Goal: Navigation & Orientation: Find specific page/section

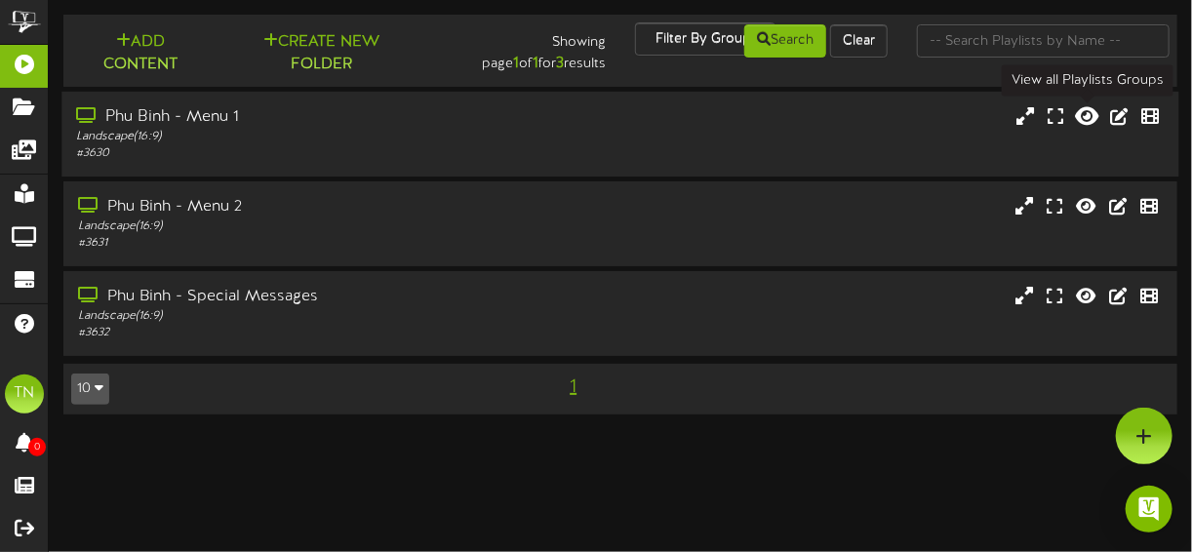
click at [1087, 119] on icon at bounding box center [1086, 114] width 23 height 21
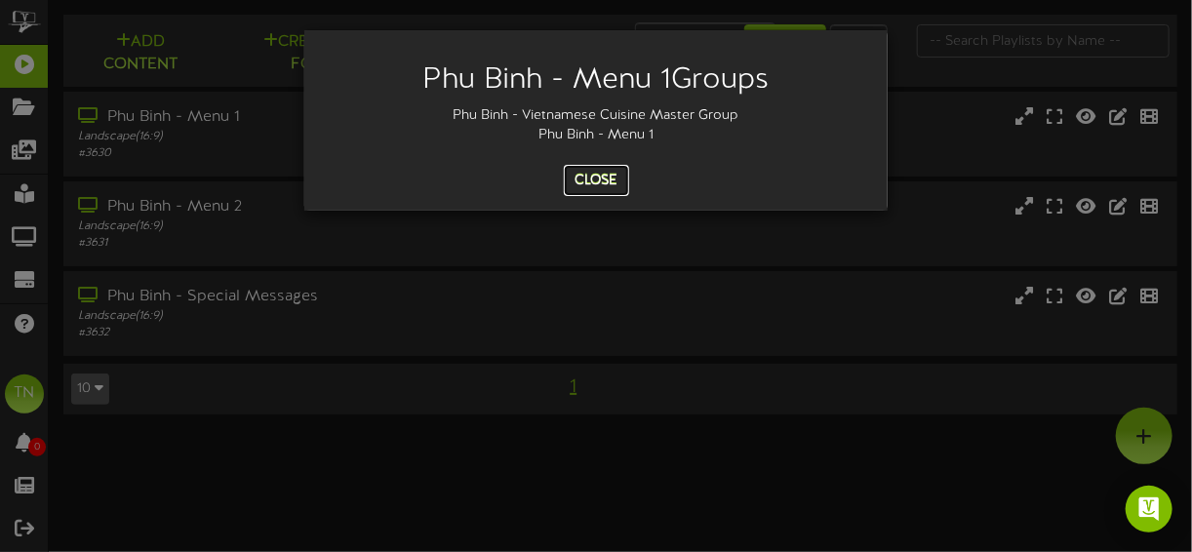
click at [598, 180] on button "Close" at bounding box center [596, 180] width 65 height 31
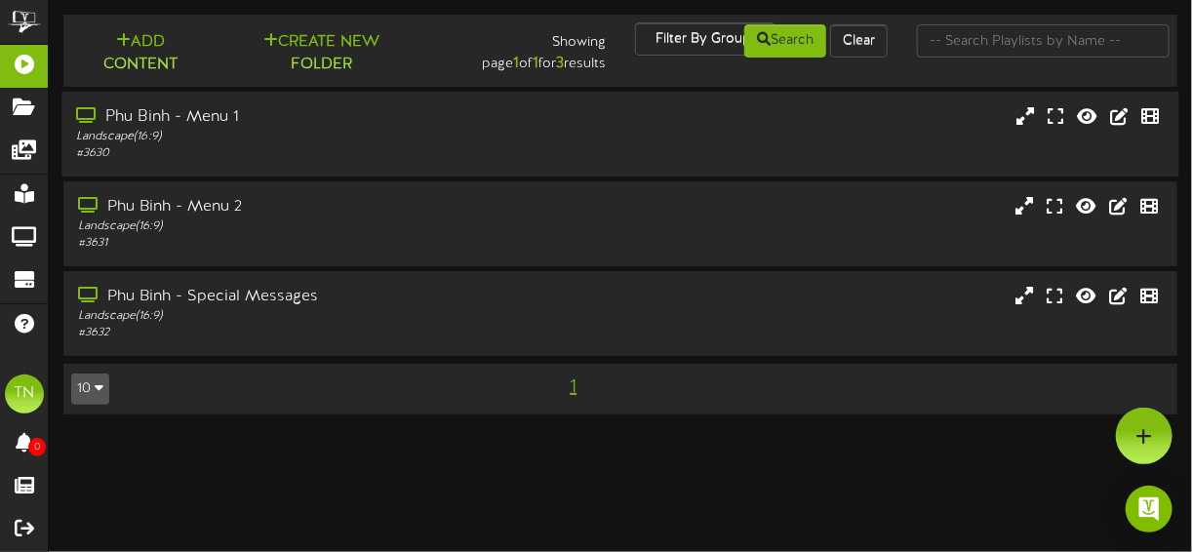
click at [185, 121] on div "Phu Binh - Menu 1" at bounding box center [294, 117] width 436 height 22
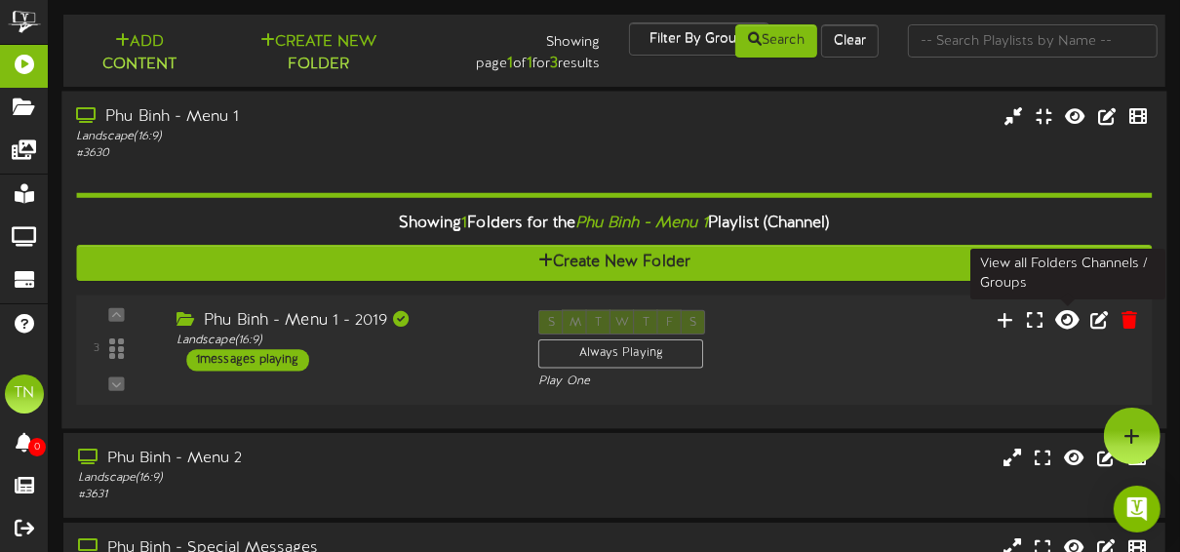
click at [1068, 323] on icon at bounding box center [1067, 318] width 23 height 21
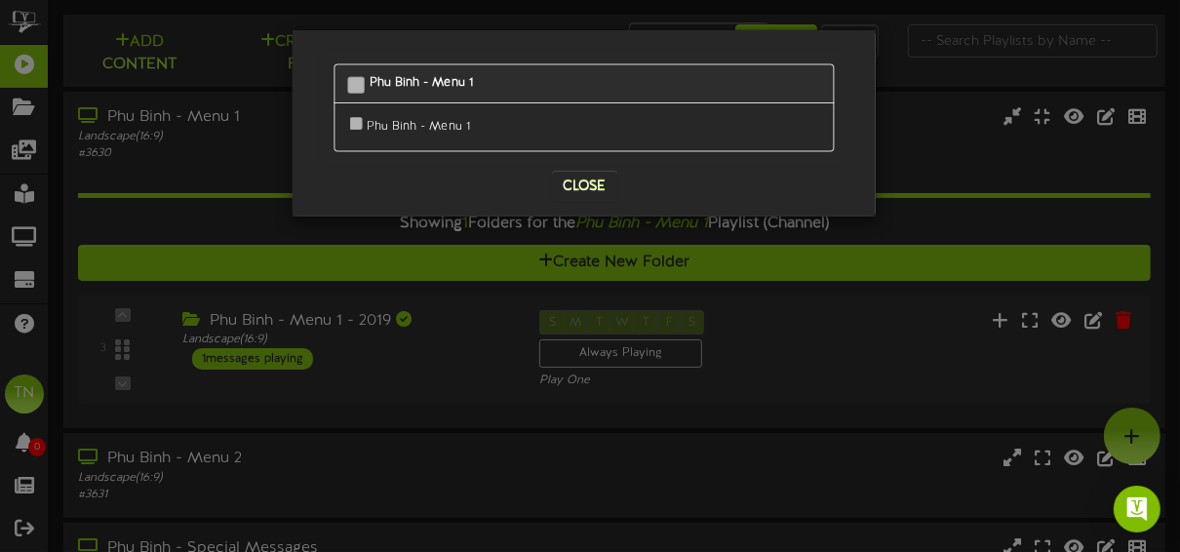
click at [556, 86] on div "Phu Binh - Menu 1" at bounding box center [584, 83] width 500 height 39
click at [598, 187] on button "Close" at bounding box center [584, 186] width 65 height 31
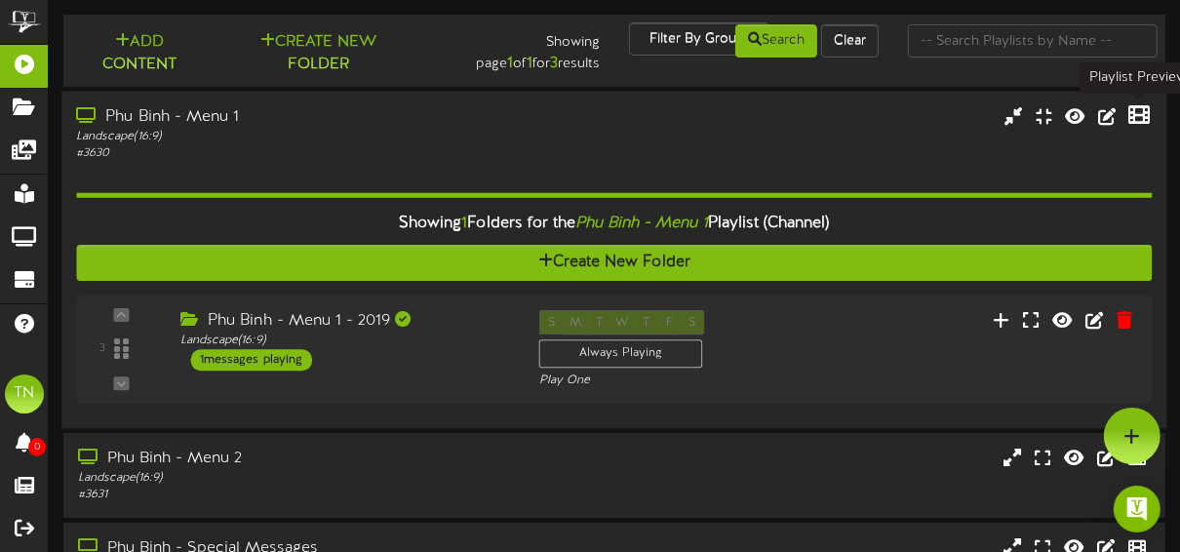
click at [1139, 119] on icon at bounding box center [1139, 114] width 21 height 21
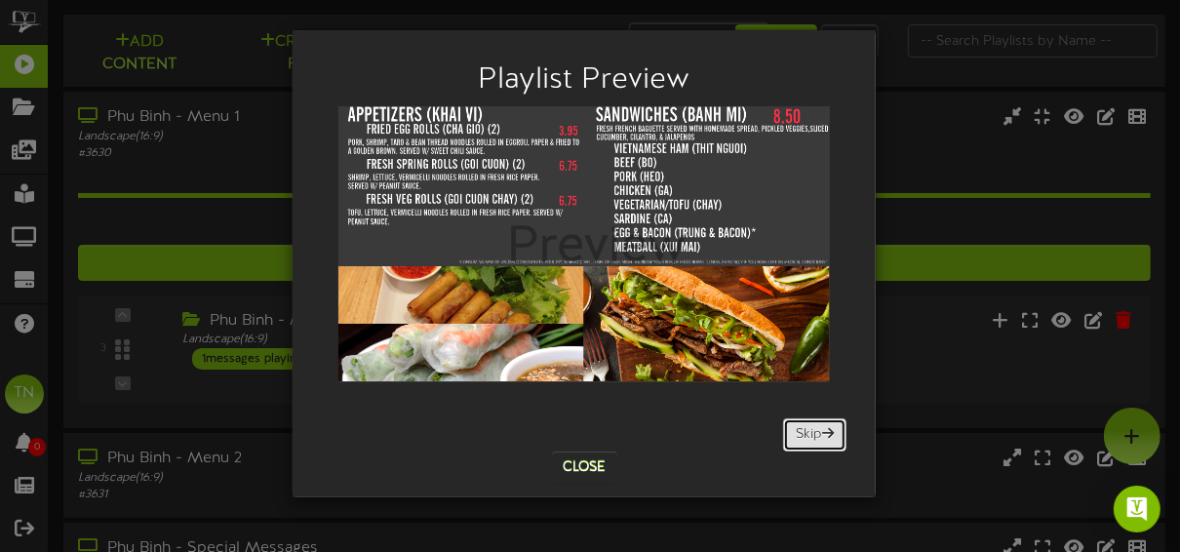
click at [811, 427] on button "Skip" at bounding box center [814, 435] width 63 height 33
click at [811, 433] on button "Skip" at bounding box center [814, 435] width 63 height 33
click at [569, 464] on button "Close" at bounding box center [584, 467] width 65 height 31
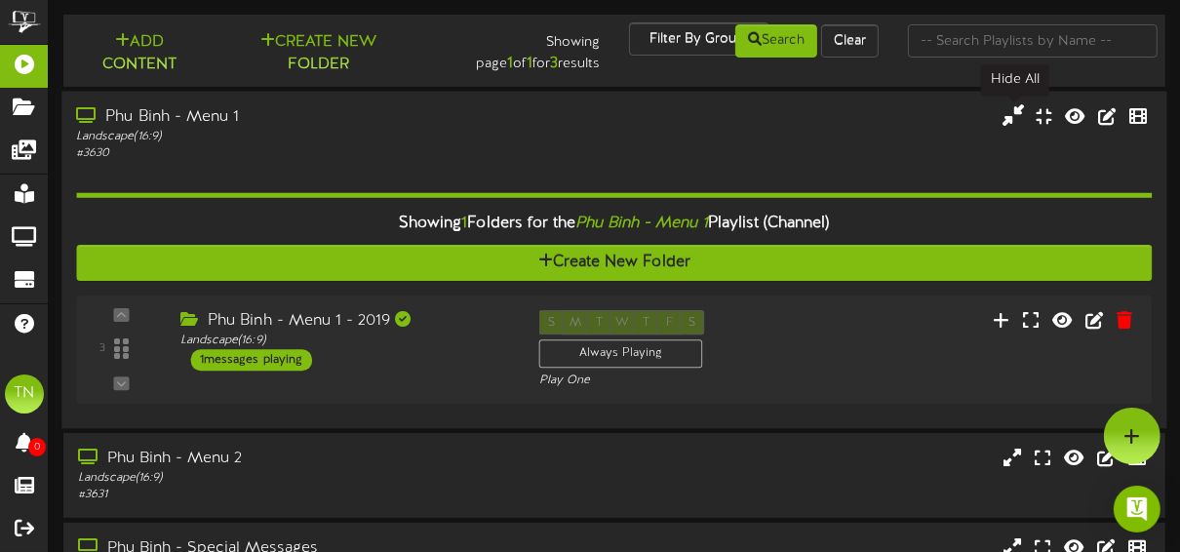
click at [1011, 116] on icon at bounding box center [1013, 114] width 21 height 21
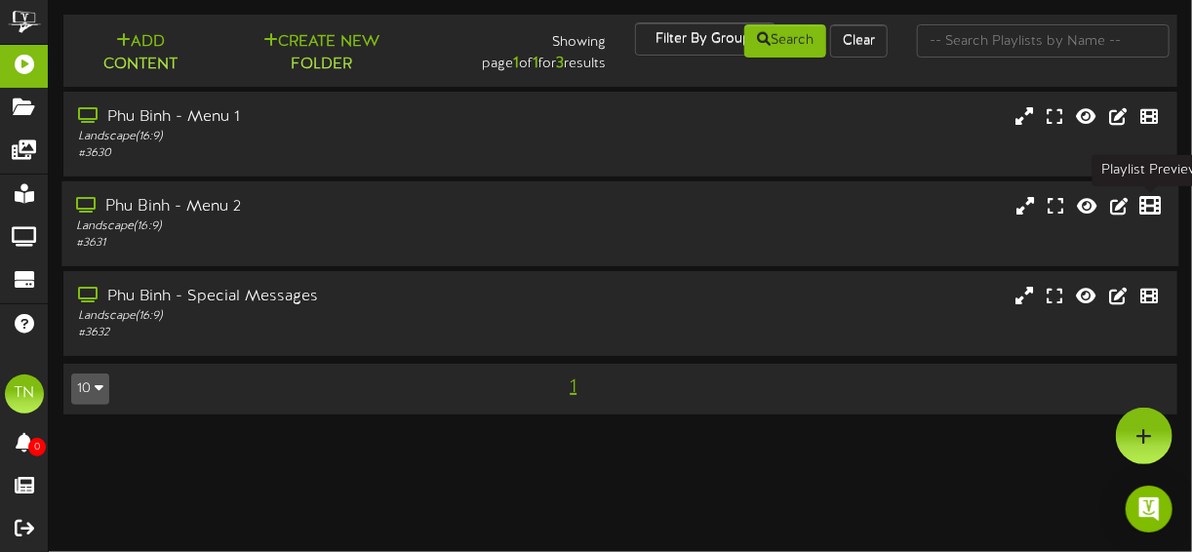
click at [1153, 208] on icon at bounding box center [1150, 204] width 21 height 21
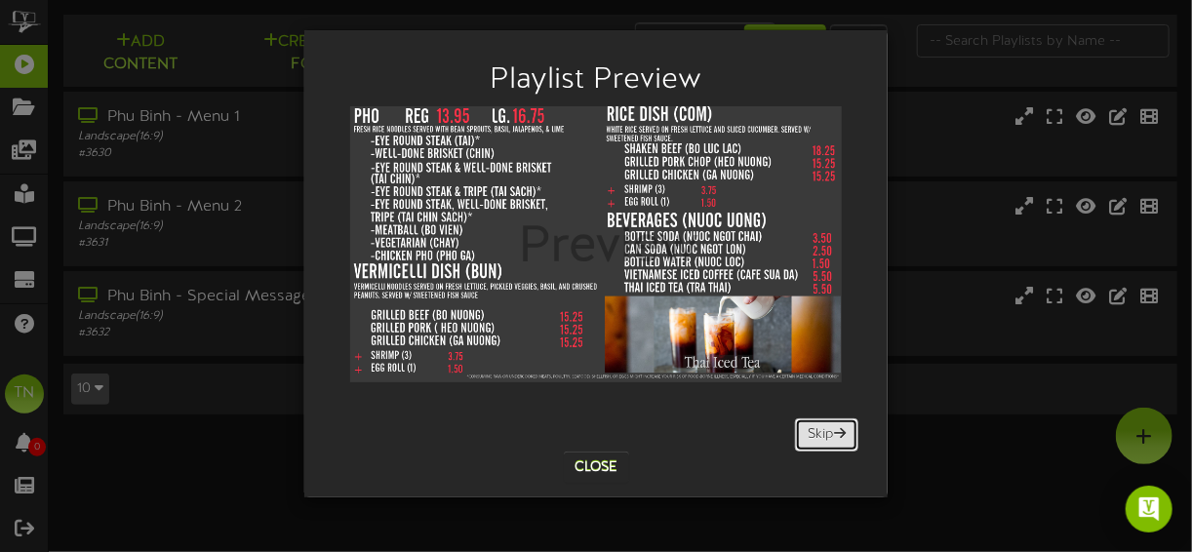
click at [798, 434] on button "Skip" at bounding box center [826, 435] width 63 height 33
click at [593, 462] on button "Close" at bounding box center [596, 467] width 65 height 31
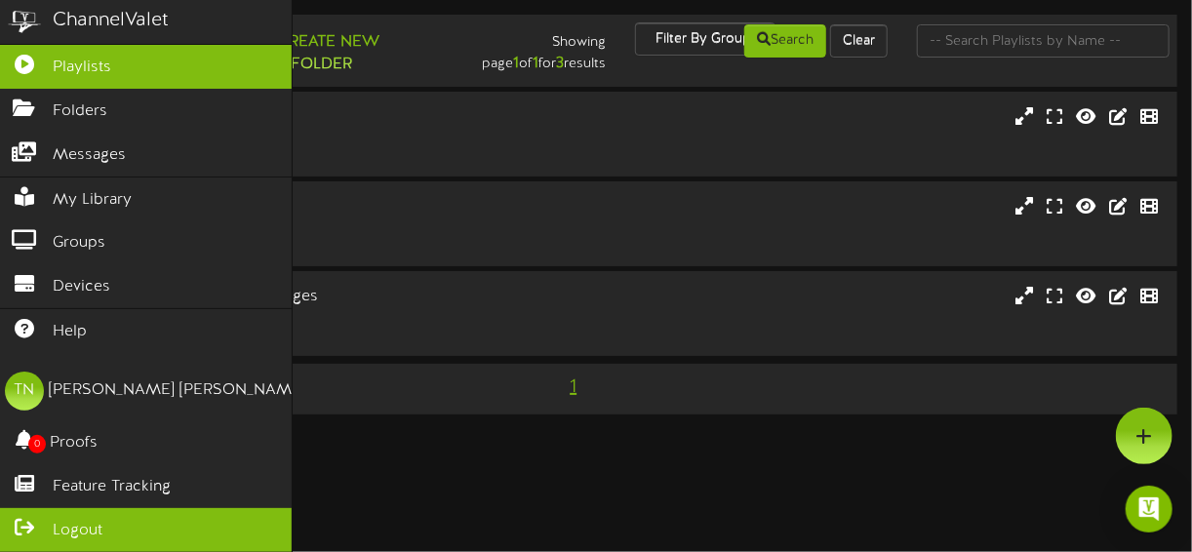
click at [37, 523] on icon at bounding box center [24, 525] width 49 height 15
